Goal: Check status: Check status

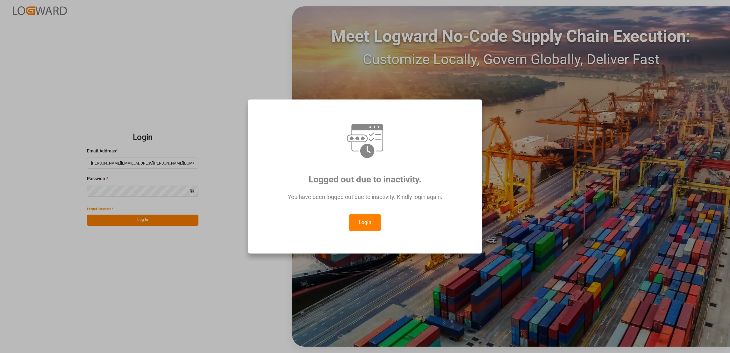
click at [369, 220] on button "Login" at bounding box center [365, 222] width 32 height 17
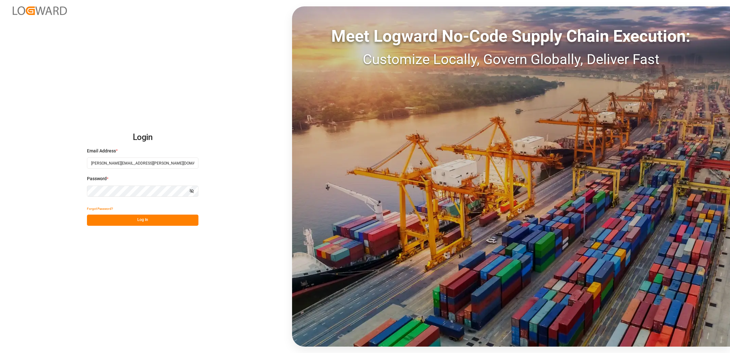
click at [166, 220] on button "Log In" at bounding box center [142, 219] width 111 height 11
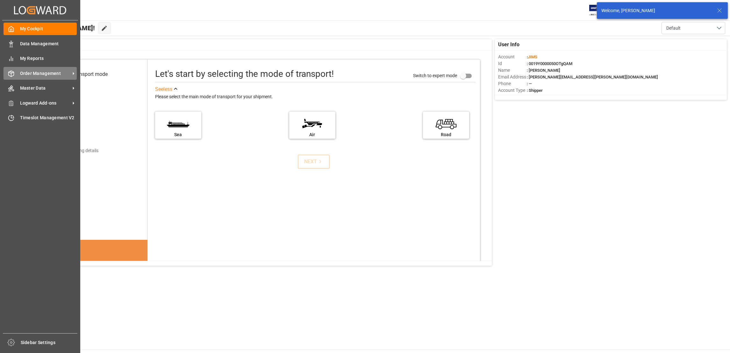
click at [65, 73] on span "Order Management" at bounding box center [45, 73] width 50 height 7
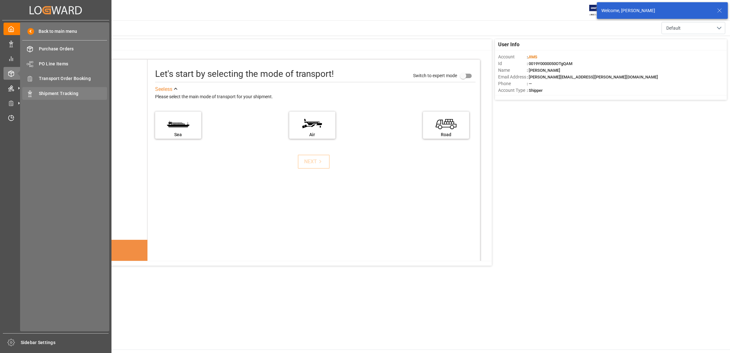
click at [66, 95] on span "Shipment Tracking" at bounding box center [73, 93] width 68 height 7
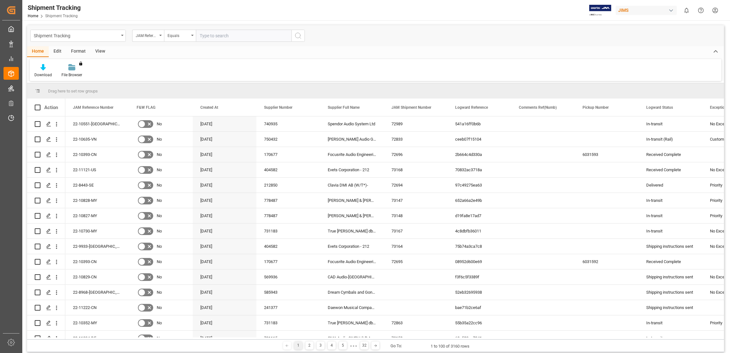
click at [220, 37] on input "text" at bounding box center [244, 36] width 96 height 12
type input "22-9631-[GEOGRAPHIC_DATA]"
click at [300, 36] on icon "search button" at bounding box center [298, 36] width 8 height 8
